Goal: Task Accomplishment & Management: Manage account settings

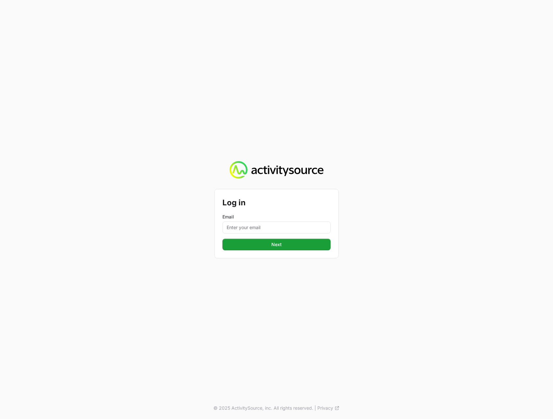
click at [289, 221] on div "Email" at bounding box center [276, 224] width 108 height 20
click at [286, 226] on input "Email" at bounding box center [276, 228] width 108 height 12
type input "[PERSON_NAME][EMAIL_ADDRESS][DOMAIN_NAME]"
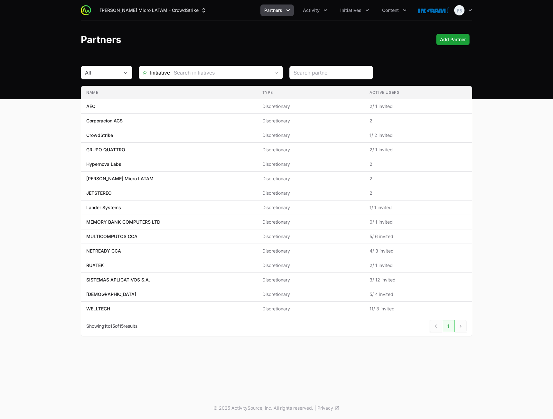
click at [158, 43] on div "Partners Add Partner Add Partner" at bounding box center [276, 40] width 391 height 12
click at [133, 135] on span "CrowdStrike" at bounding box center [169, 135] width 166 height 6
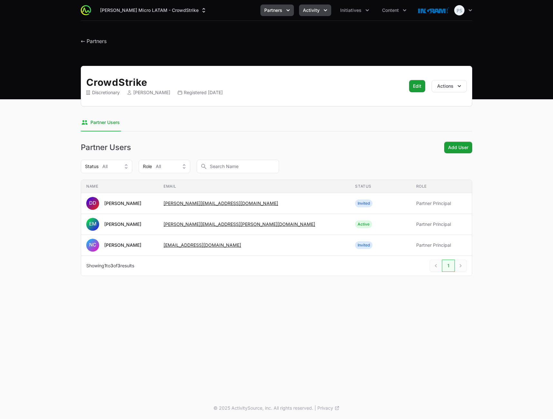
click at [313, 11] on span "Activity" at bounding box center [311, 10] width 17 height 6
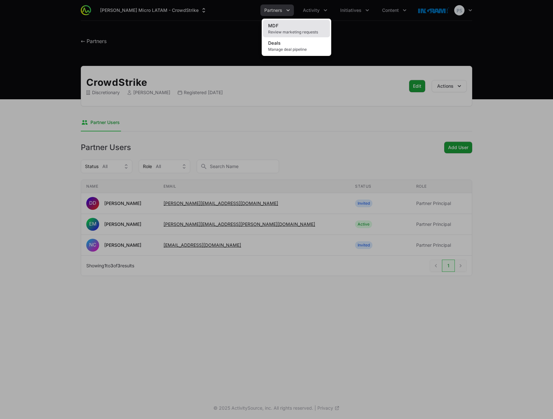
click at [308, 23] on link "MDF Review marketing requests" at bounding box center [296, 28] width 67 height 17
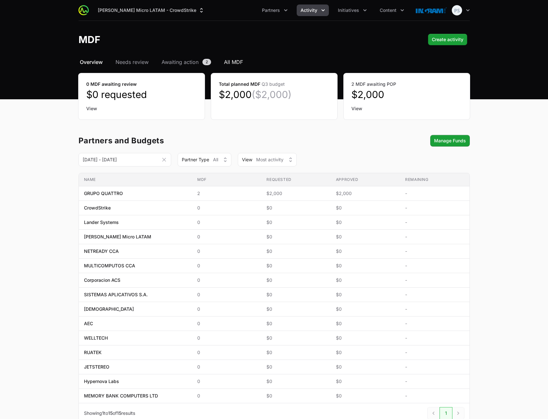
click at [238, 63] on span "All MDF" at bounding box center [233, 62] width 19 height 8
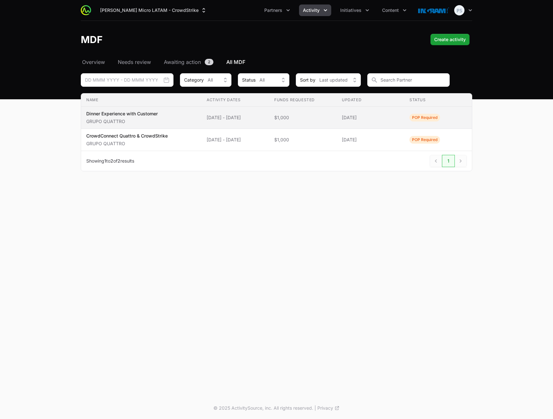
click at [219, 123] on td "Activity Dates [DATE] - [DATE]" at bounding box center [235, 118] width 68 height 22
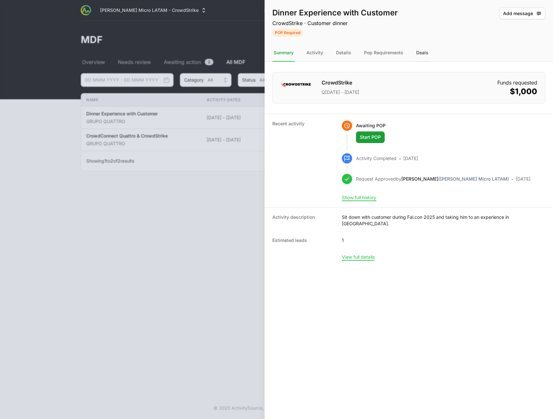
click at [426, 49] on div "Deals" at bounding box center [422, 52] width 15 height 17
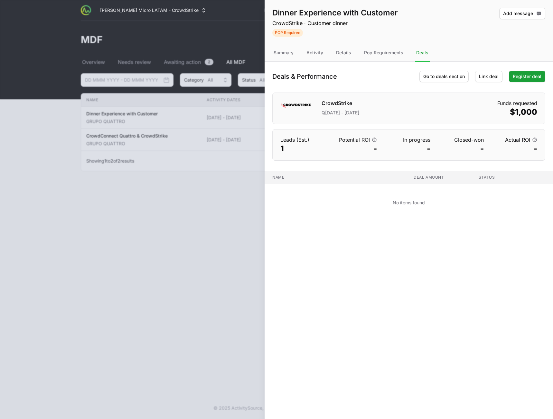
click at [106, 239] on div at bounding box center [276, 209] width 553 height 419
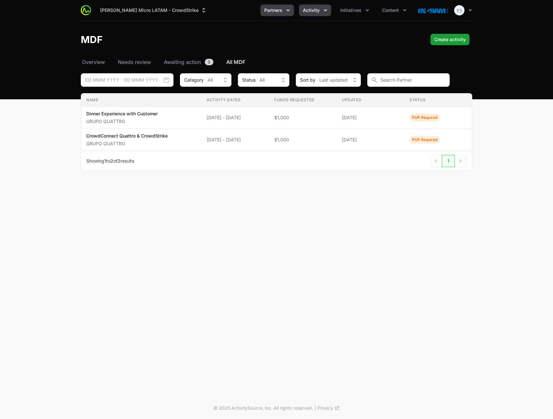
click at [275, 12] on span "Partners" at bounding box center [273, 10] width 18 height 6
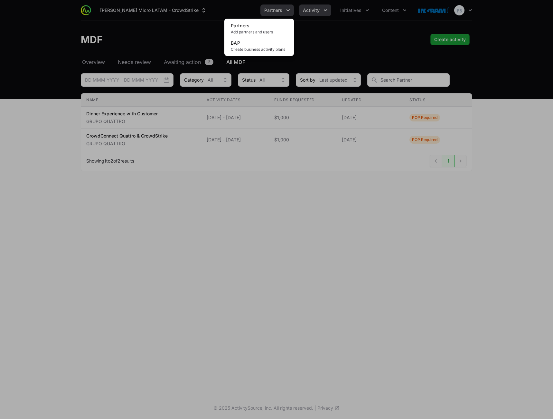
click at [275, 11] on div "Partners menu" at bounding box center [276, 209] width 553 height 419
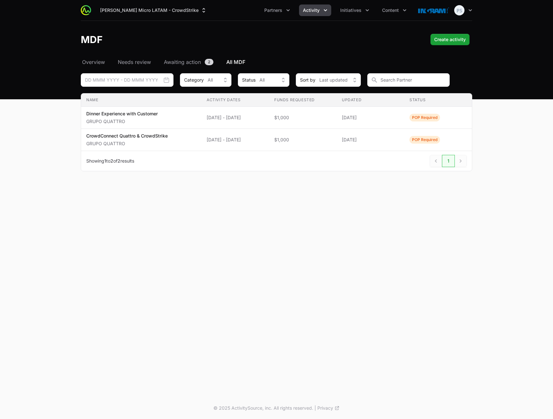
click at [188, 20] on div "[PERSON_NAME] Micro LATAM - CrowdStrike Partners Activity Initiatives Content O…" at bounding box center [276, 10] width 391 height 21
click at [170, 14] on button "[PERSON_NAME] Micro LATAM - CrowdStrike" at bounding box center [153, 11] width 114 height 12
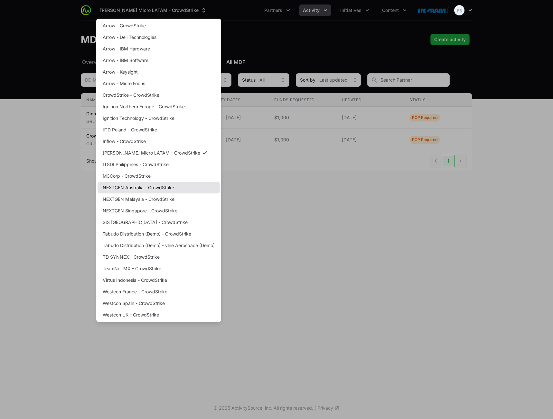
click at [138, 186] on link "NEXTGEN Australia - CrowdStrike" at bounding box center [158, 188] width 122 height 12
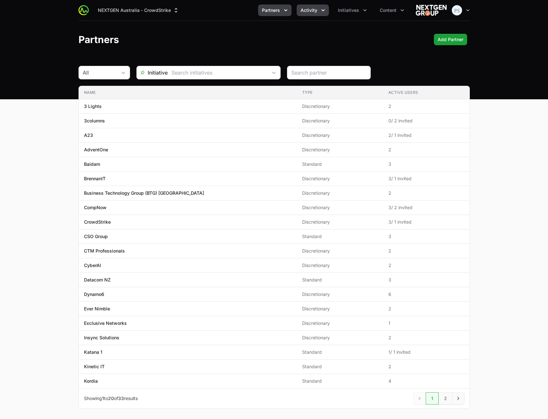
click at [314, 10] on span "Activity" at bounding box center [308, 10] width 17 height 6
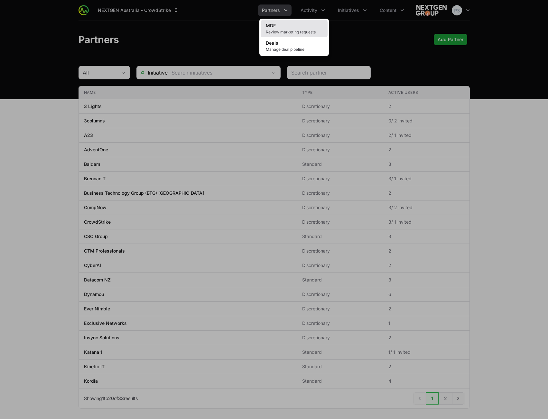
click at [301, 29] on link "MDF Review marketing requests" at bounding box center [294, 28] width 67 height 17
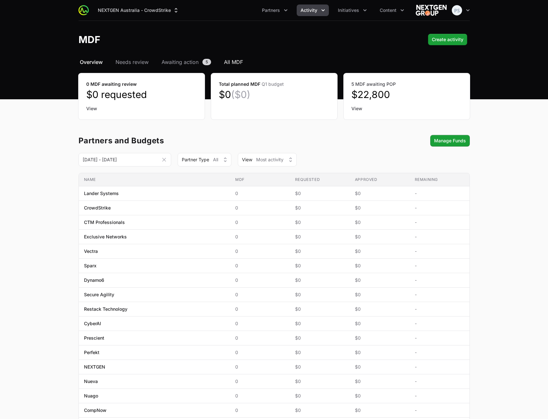
click at [233, 61] on span "All MDF" at bounding box center [233, 62] width 19 height 8
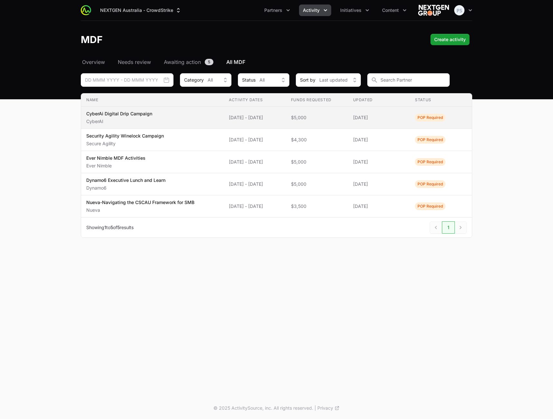
click at [197, 109] on td "Name CyberAi Digital Drip Campaign CyberAI" at bounding box center [152, 118] width 142 height 22
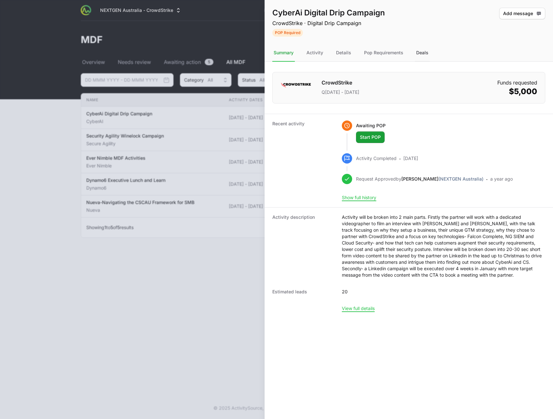
click at [426, 57] on div "Deals" at bounding box center [422, 52] width 15 height 17
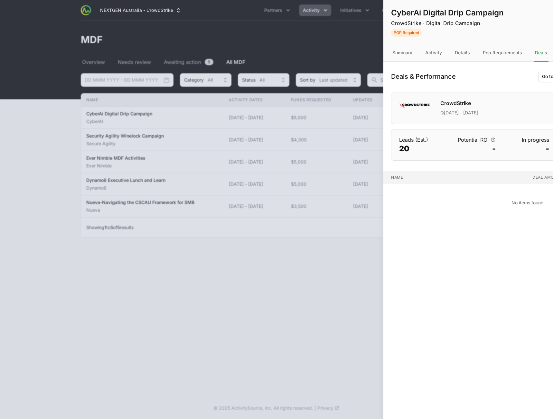
drag, startPoint x: 143, startPoint y: 33, endPoint x: 151, endPoint y: 18, distance: 17.1
click at [143, 33] on div at bounding box center [276, 209] width 553 height 419
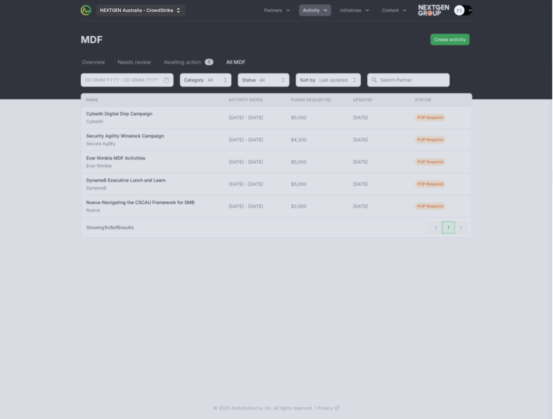
click at [153, 9] on button "NEXTGEN Australia - CrowdStrike" at bounding box center [140, 11] width 89 height 12
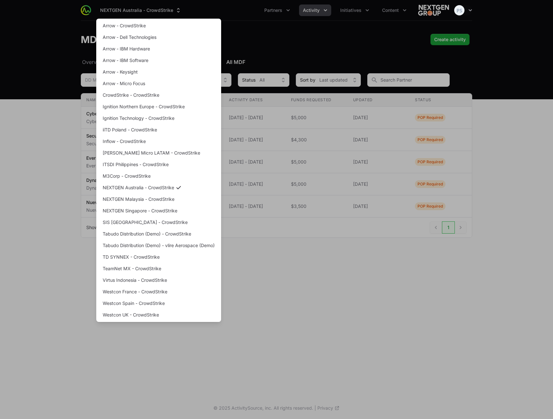
click at [329, 38] on div "Supplier switch menu" at bounding box center [276, 209] width 553 height 419
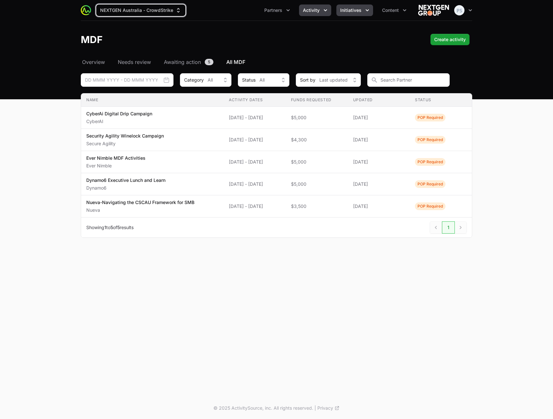
click at [352, 12] on span "Initiatives" at bounding box center [350, 10] width 21 height 6
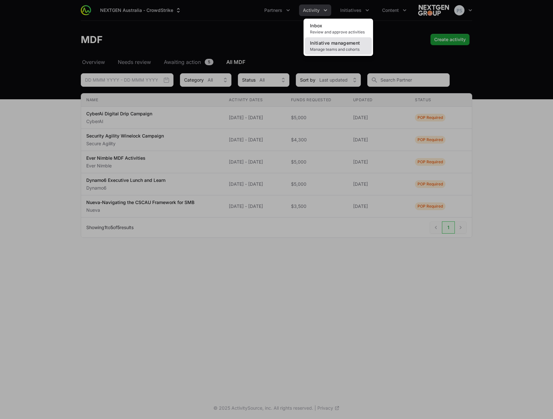
click at [335, 42] on span "Initiative management" at bounding box center [335, 42] width 50 height 5
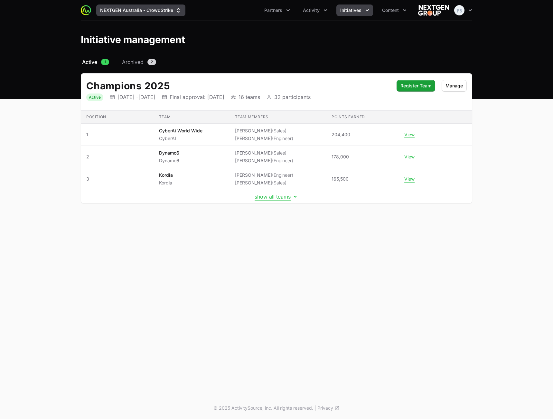
click at [163, 9] on button "NEXTGEN Australia - CrowdStrike" at bounding box center [140, 11] width 89 height 12
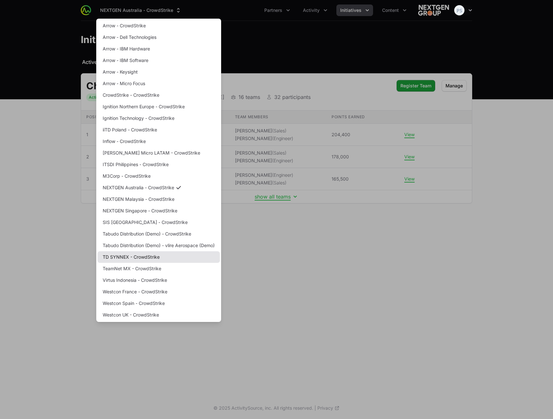
click at [138, 258] on link "TD SYNNEX - CrowdStrike" at bounding box center [158, 258] width 122 height 12
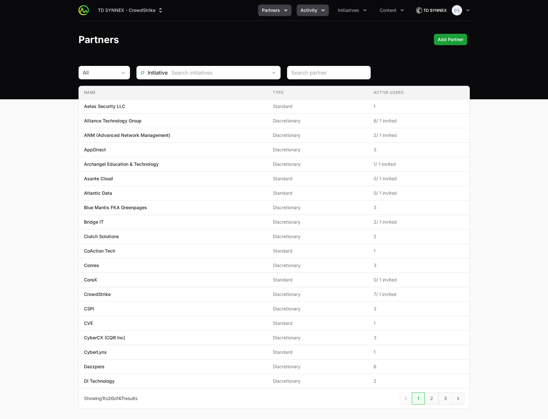
click at [323, 7] on icon "Activity menu" at bounding box center [323, 10] width 6 height 6
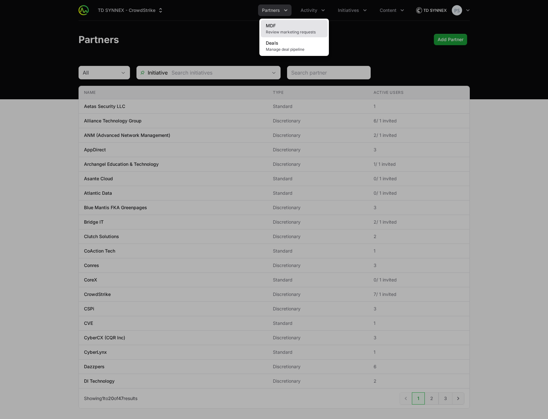
click at [305, 26] on link "MDF Review marketing requests" at bounding box center [294, 28] width 67 height 17
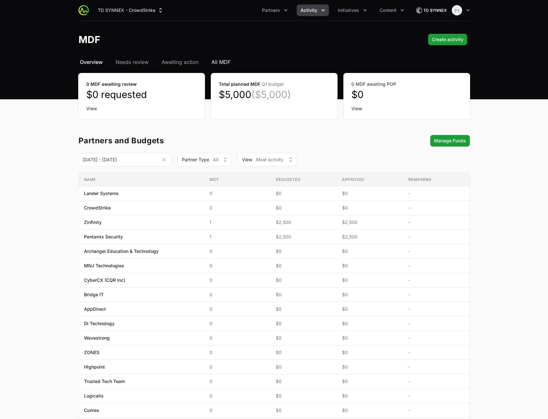
click at [218, 63] on span "All MDF" at bounding box center [220, 62] width 19 height 8
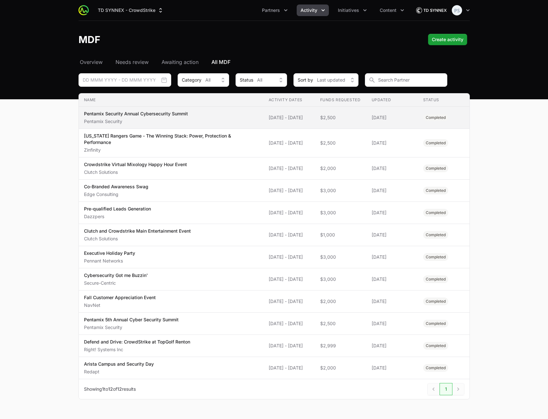
click at [225, 115] on span "Pentamix Security Annual Cybersecurity Summit Pentamix Security" at bounding box center [171, 118] width 174 height 14
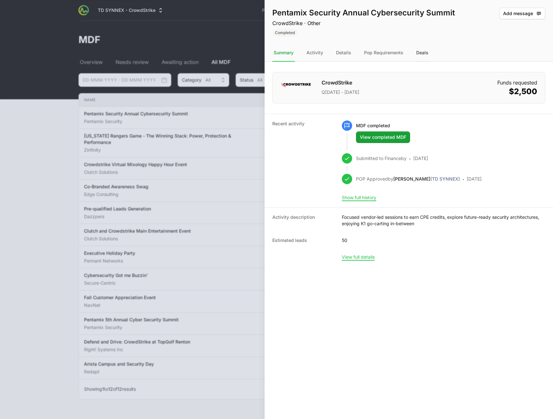
click at [415, 51] on div "Deals" at bounding box center [422, 52] width 15 height 17
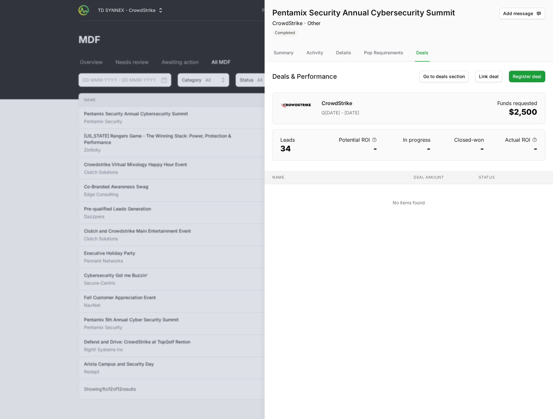
click at [189, 47] on div at bounding box center [276, 209] width 553 height 419
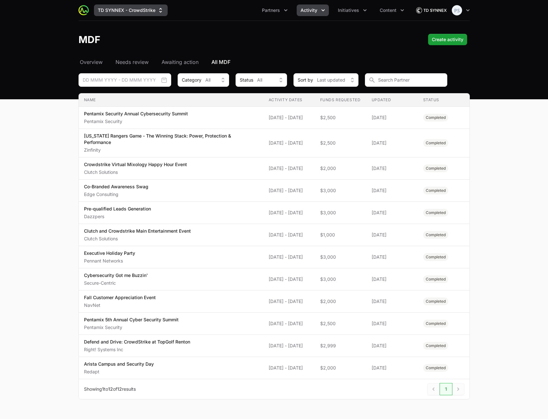
click at [135, 13] on button "TD SYNNEX - CrowdStrike" at bounding box center [131, 11] width 74 height 12
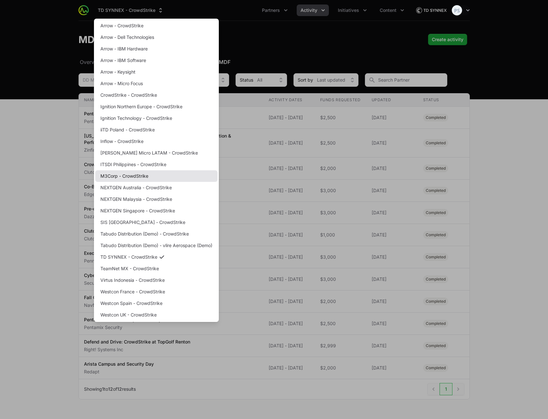
click at [133, 176] on link "M3Corp - CrowdStrike" at bounding box center [156, 176] width 122 height 12
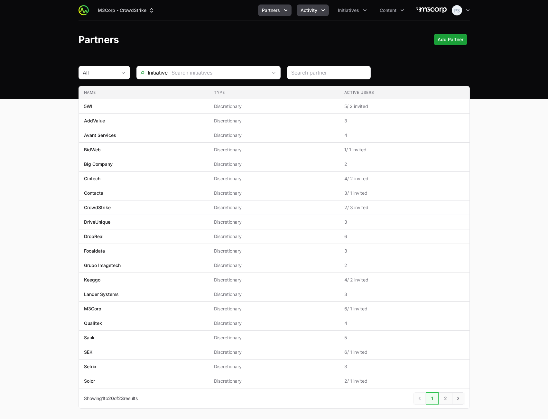
click at [312, 12] on span "Activity" at bounding box center [308, 10] width 17 height 6
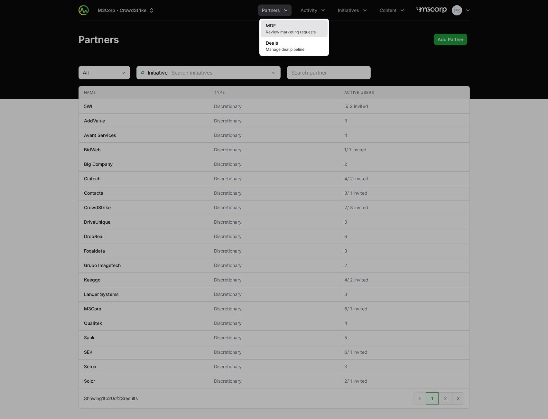
click at [305, 28] on link "MDF Review marketing requests" at bounding box center [294, 28] width 67 height 17
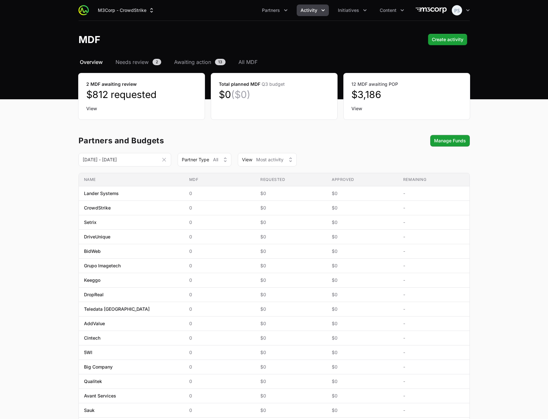
click at [248, 58] on header "MDF Create activity Create activity" at bounding box center [274, 39] width 548 height 37
click at [249, 60] on span "All MDF" at bounding box center [247, 62] width 19 height 8
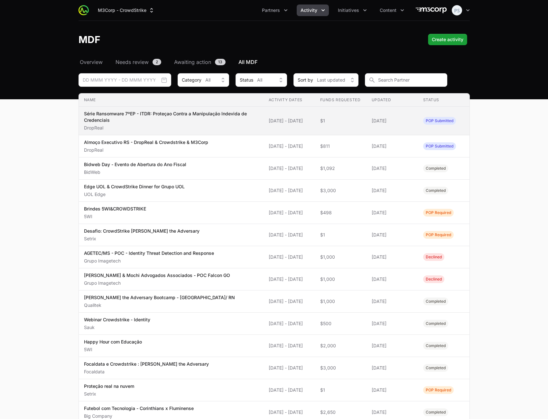
click at [189, 116] on p "Série Ransomware 7ºEP - ITDR: Proteçao Contra a Manipulação Indevida de Credenc…" at bounding box center [171, 117] width 174 height 13
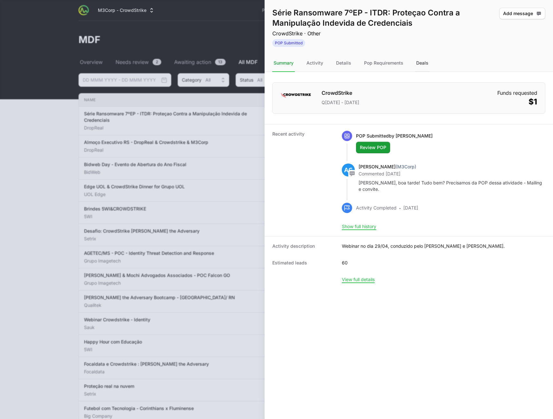
click at [420, 64] on div "Deals" at bounding box center [422, 63] width 15 height 17
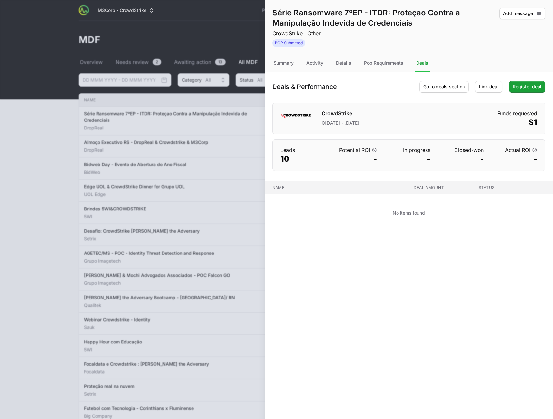
click at [60, 73] on div at bounding box center [276, 209] width 553 height 419
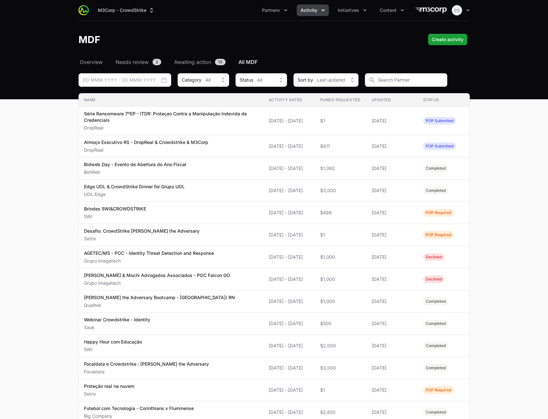
click at [121, 16] on div "M3Corp - CrowdStrike Partners Activity Initiatives Content Open user menu Open …" at bounding box center [273, 10] width 391 height 21
click at [129, 14] on button "M3Corp - CrowdStrike" at bounding box center [126, 11] width 65 height 12
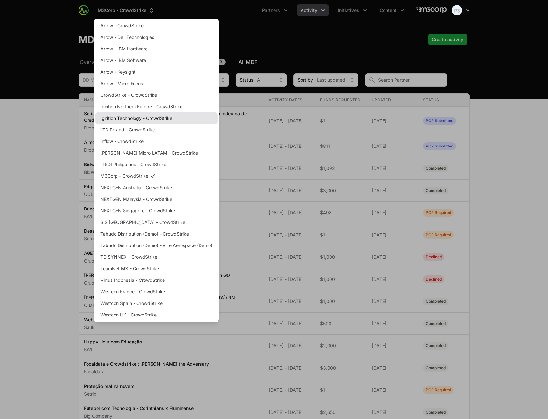
click at [143, 115] on link "Ignition Technology - CrowdStrike" at bounding box center [156, 119] width 122 height 12
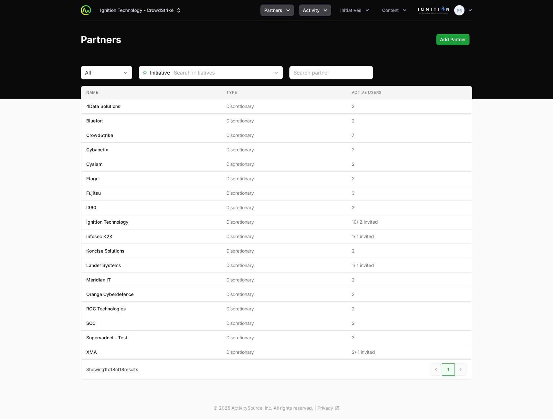
click at [312, 13] on span "Activity" at bounding box center [311, 10] width 17 height 6
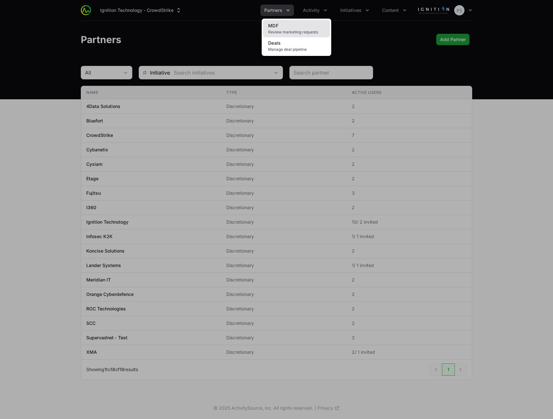
click at [307, 23] on link "MDF Review marketing requests" at bounding box center [296, 28] width 67 height 17
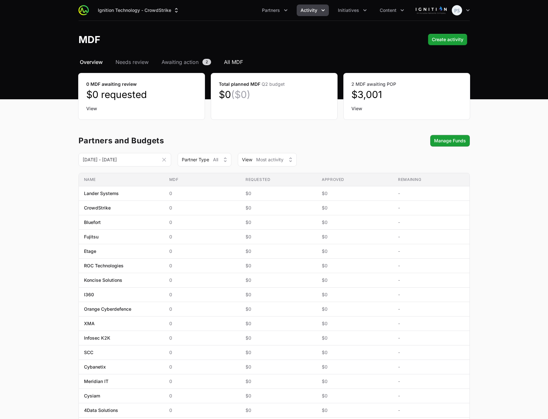
click at [238, 64] on span "All MDF" at bounding box center [233, 62] width 19 height 8
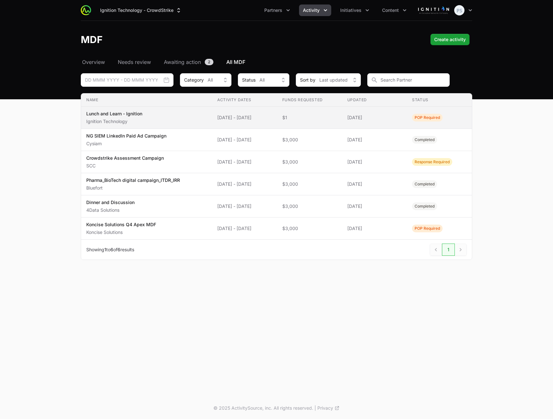
click at [154, 118] on span "Lunch and Learn - Ignition Ignition Technology" at bounding box center [146, 118] width 121 height 14
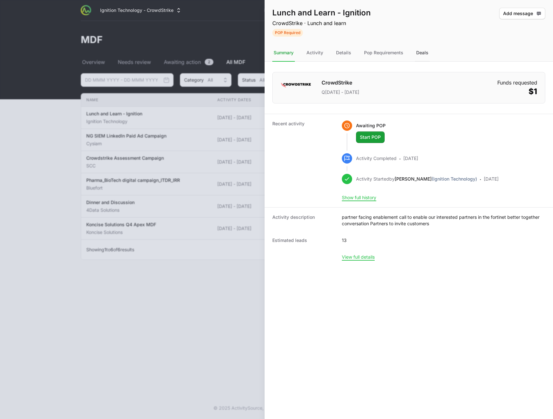
click at [421, 51] on div "Deals" at bounding box center [422, 52] width 15 height 17
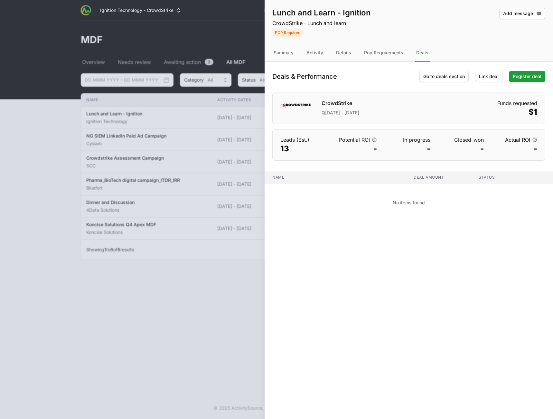
click at [46, 113] on div at bounding box center [276, 209] width 553 height 419
